Goal: Task Accomplishment & Management: Complete application form

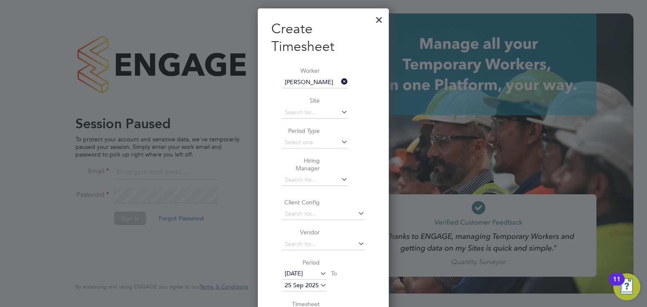
scroll to position [477, 131]
click at [379, 22] on div at bounding box center [378, 17] width 15 height 15
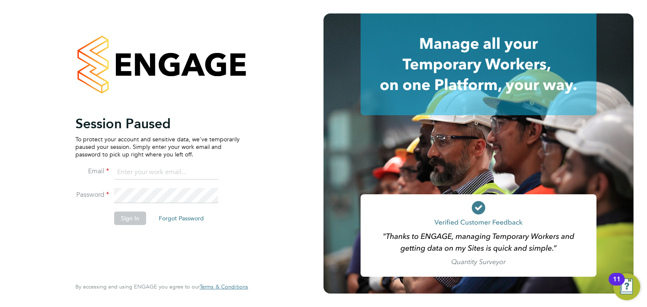
click at [147, 174] on input at bounding box center [166, 172] width 104 height 15
type input "daniel.tisseyre@randstad.co.uk"
click at [136, 216] on button "Sign In" at bounding box center [130, 218] width 32 height 13
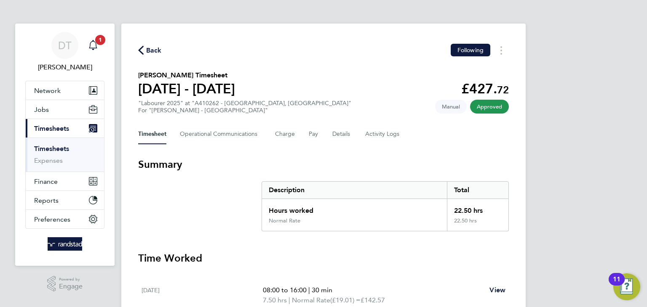
click at [93, 40] on div "Main navigation" at bounding box center [93, 45] width 17 height 17
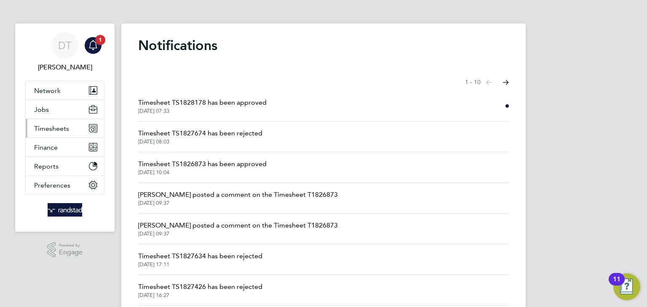
click at [58, 131] on span "Timesheets" at bounding box center [51, 129] width 35 height 8
click at [163, 99] on span "Timesheet TS1828178 has been approved" at bounding box center [202, 103] width 128 height 10
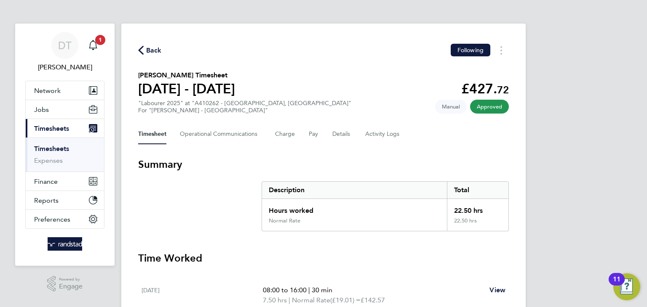
click at [64, 149] on link "Timesheets" at bounding box center [51, 149] width 35 height 8
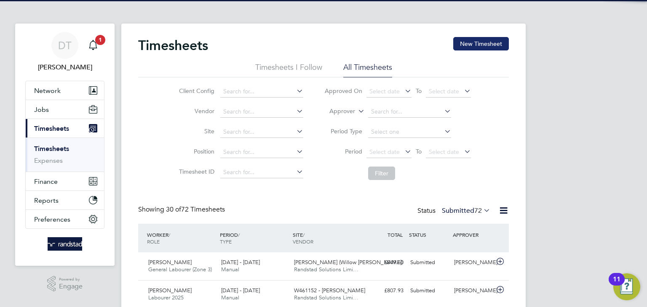
click at [480, 48] on button "New Timesheet" at bounding box center [481, 43] width 56 height 13
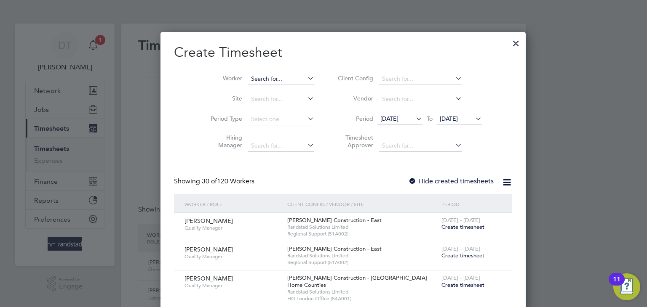
click at [273, 77] on input at bounding box center [281, 79] width 66 height 12
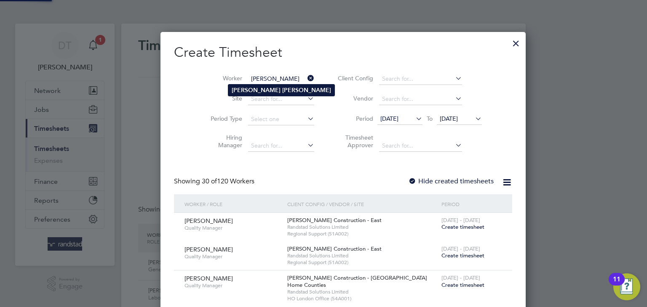
type input "[PERSON_NAME]"
click at [282, 87] on b "[PERSON_NAME]" at bounding box center [306, 90] width 49 height 7
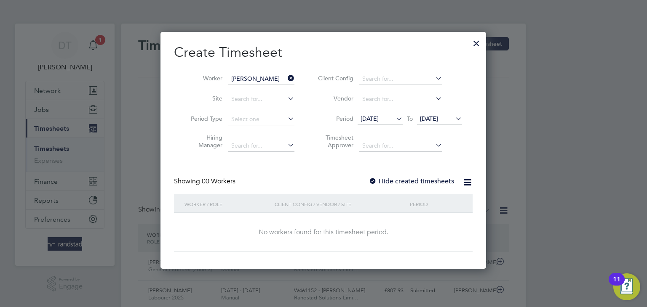
click at [419, 186] on div "Showing 00 Workers Hide created timesheets" at bounding box center [323, 185] width 299 height 17
click at [425, 180] on label "Hide created timesheets" at bounding box center [411, 181] width 85 height 8
click at [437, 120] on span "[DATE]" at bounding box center [429, 119] width 18 height 8
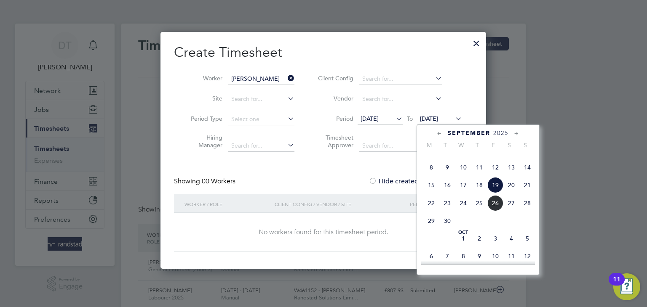
click at [495, 211] on span "26" at bounding box center [495, 203] width 16 height 16
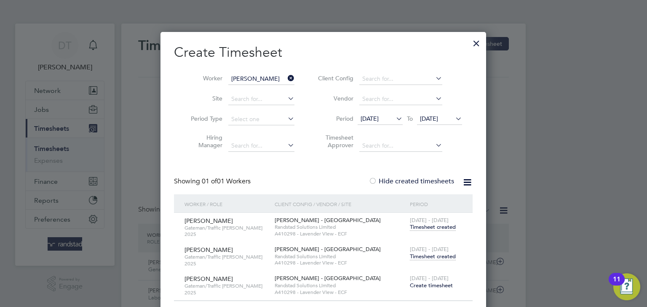
click at [432, 256] on span "Timesheet created" at bounding box center [433, 257] width 46 height 8
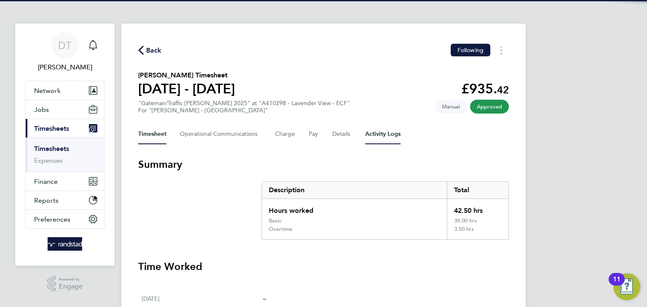
click at [377, 131] on Logs-tab "Activity Logs" at bounding box center [382, 134] width 35 height 20
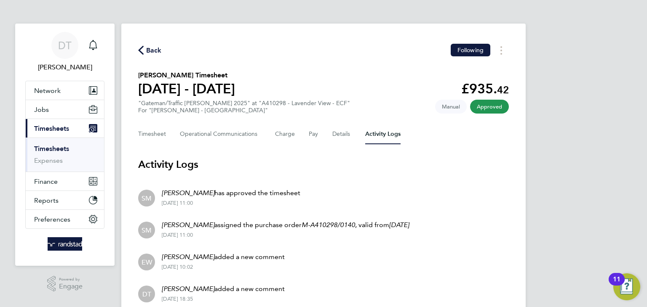
click at [171, 134] on div "Timesheet Operational Communications Charge Pay Details Activity Logs" at bounding box center [323, 134] width 371 height 20
